Goal: Book appointment/travel/reservation

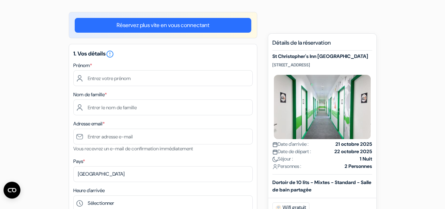
scroll to position [51, 0]
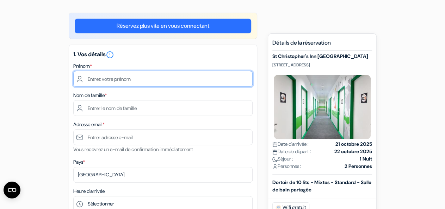
click at [147, 81] on input "text" at bounding box center [162, 79] width 179 height 16
type input "[PERSON_NAME]"
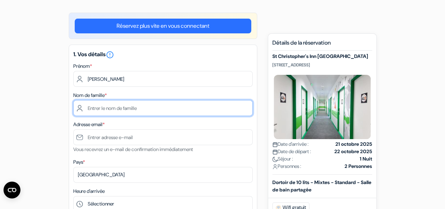
click at [115, 109] on input "text" at bounding box center [162, 108] width 179 height 16
type input "[PERSON_NAME]"
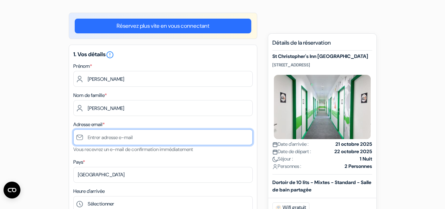
click at [110, 145] on input "text" at bounding box center [162, 138] width 179 height 16
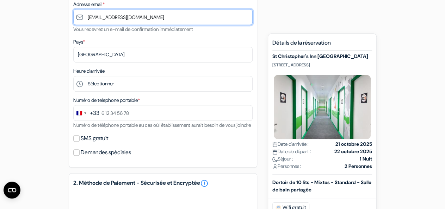
scroll to position [172, 0]
type input "[EMAIL_ADDRESS][DOMAIN_NAME]"
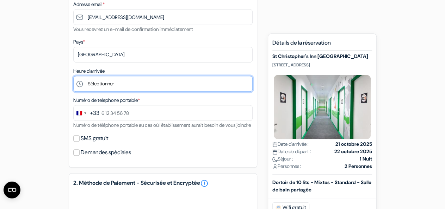
click at [73, 76] on select "Sélectionner 1:00 2:00 3:00 4:00 5:00 6:00 7:00 8:00 9:00 10:00 11:00 12:00 13:…" at bounding box center [162, 84] width 179 height 16
select select "11"
click option "11:00" at bounding box center [0, 0] width 0 height 0
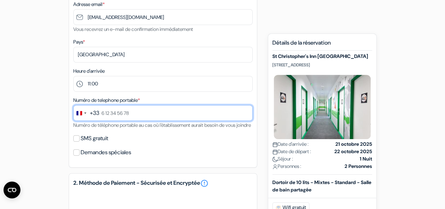
click at [114, 115] on input "text" at bounding box center [162, 113] width 179 height 16
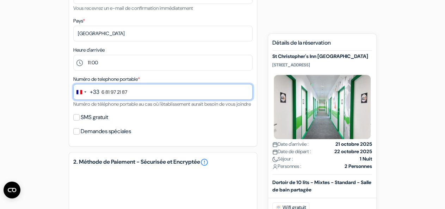
scroll to position [193, 0]
type input "6 81 97 21 87"
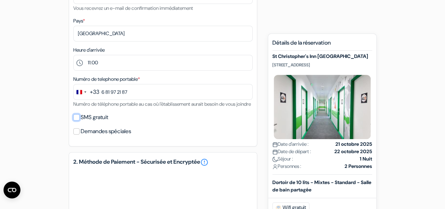
click at [76, 121] on input "SMS gratuit" at bounding box center [76, 117] width 6 height 6
checkbox input "true"
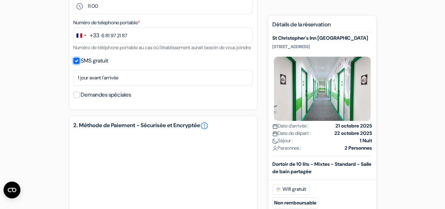
scroll to position [250, 0]
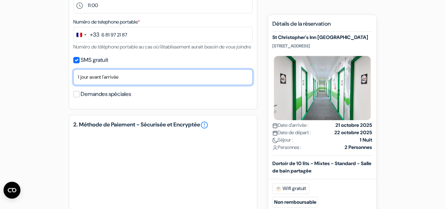
click at [73, 69] on select "Non merci Maintenant Le jour de votre arrivée 1 jour avant l'arrivée 2 jours av…" at bounding box center [162, 77] width 179 height 16
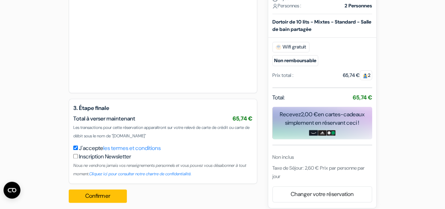
scroll to position [407, 0]
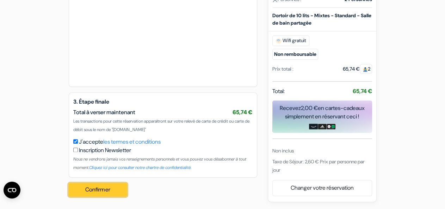
click at [107, 190] on button "Confirmer Loading..." at bounding box center [98, 189] width 58 height 13
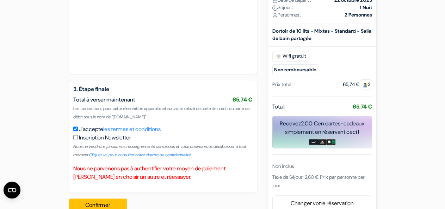
scroll to position [435, 0]
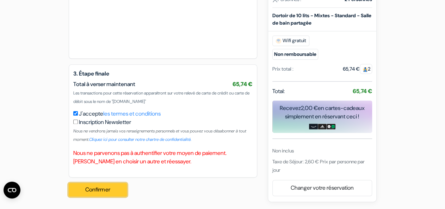
click at [93, 188] on button "Confirmer Loading..." at bounding box center [98, 189] width 58 height 13
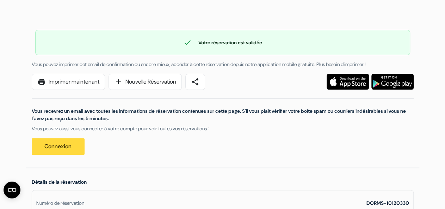
scroll to position [27, 0]
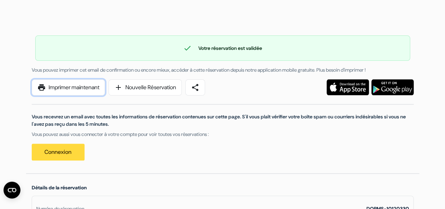
click at [79, 87] on link "print Imprimer maintenant" at bounding box center [68, 88] width 73 height 16
